Goal: Check status: Check status

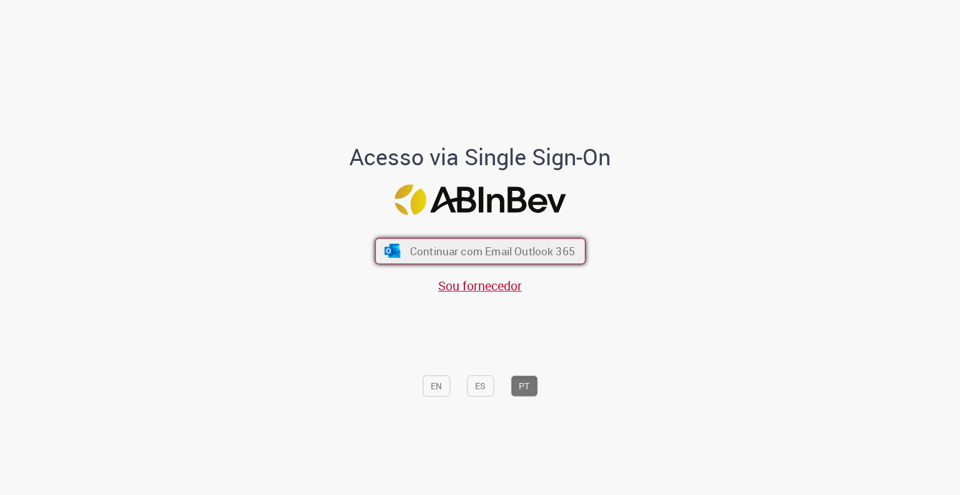
click at [455, 255] on span "Continuar com Email Outlook 365" at bounding box center [492, 250] width 165 height 14
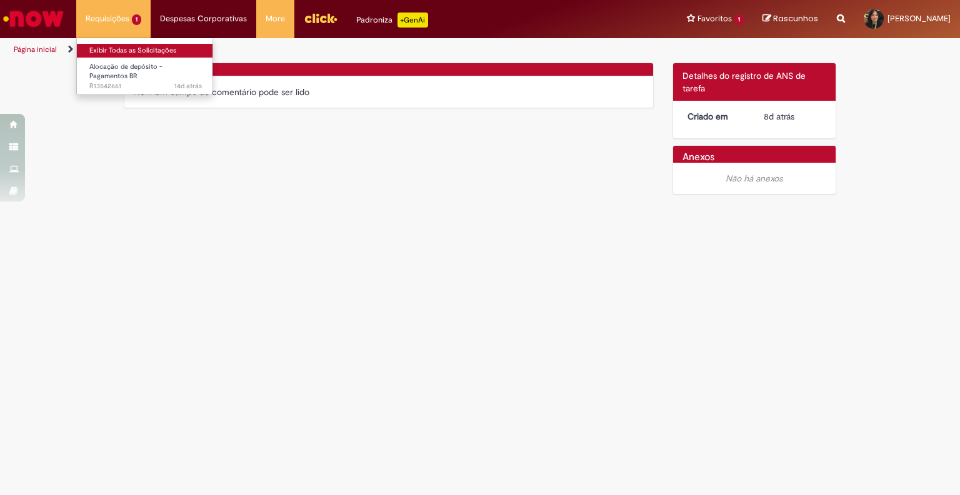
click at [133, 48] on link "Exibir Todas as Solicitações" at bounding box center [146, 51] width 138 height 14
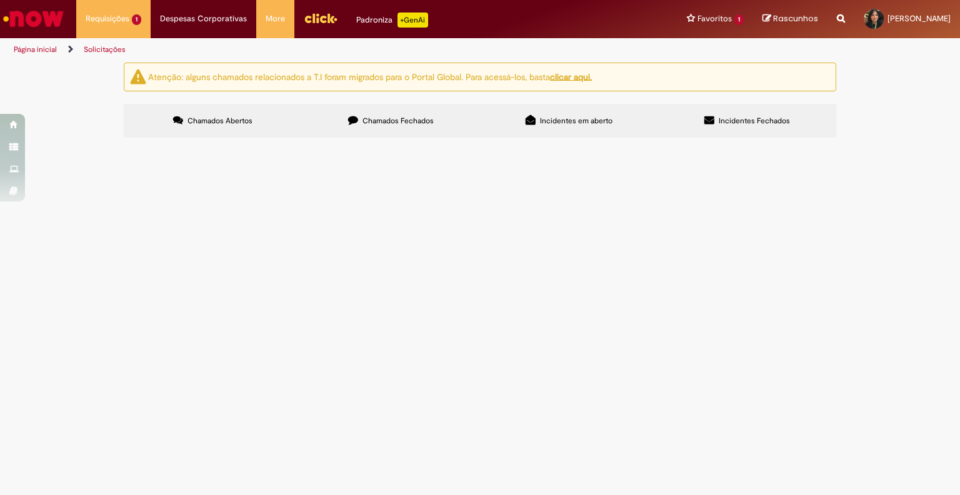
click at [0, 0] on span "Alocação de depósito - Pagamentos BR" at bounding box center [0, 0] width 0 height 0
click at [0, 0] on span "R13542661" at bounding box center [0, 0] width 0 height 0
click at [158, 214] on main "Solicitações Atenção: alguns chamados relacionados a T.I foram migrados para o …" at bounding box center [480, 278] width 960 height 433
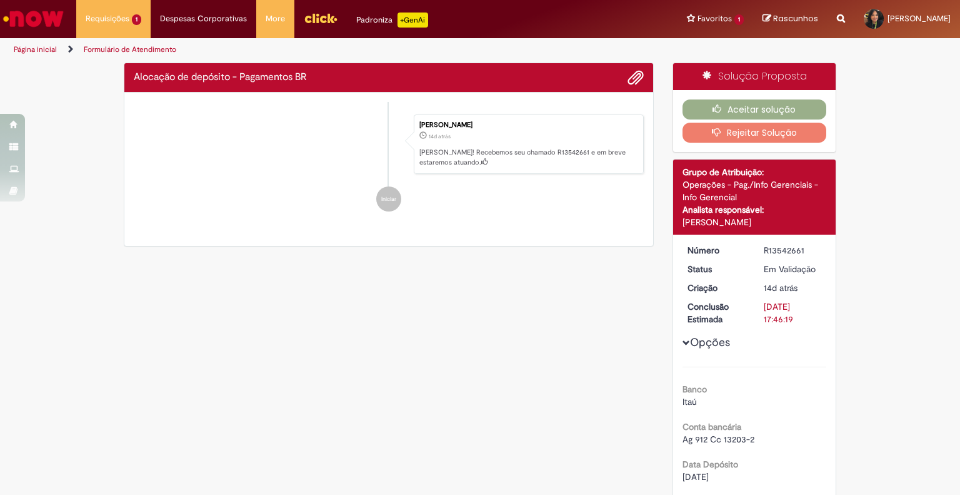
click at [158, 214] on ul "[PERSON_NAME] 14d atrás 14 dias atrás [PERSON_NAME]! Recebemos seu chamado R135…" at bounding box center [389, 163] width 510 height 123
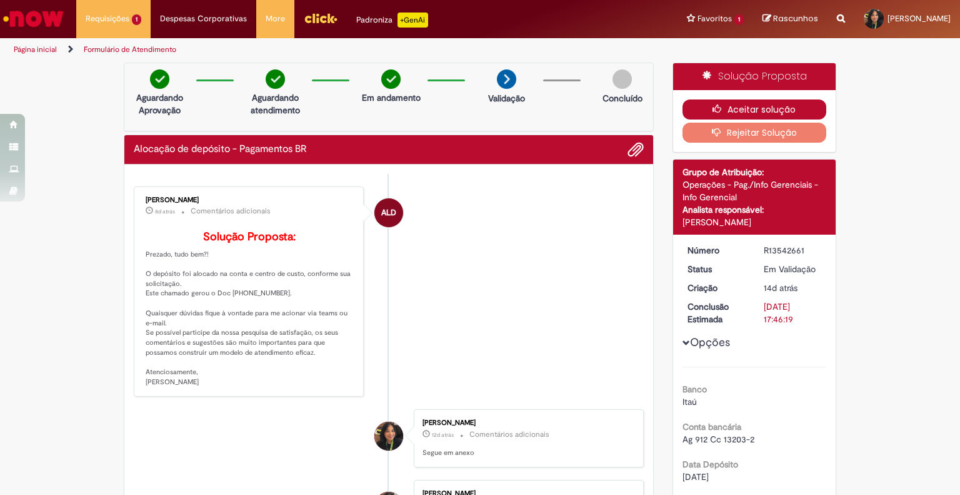
click at [732, 109] on button "Aceitar solução" at bounding box center [755, 109] width 144 height 20
